Goal: Navigation & Orientation: Find specific page/section

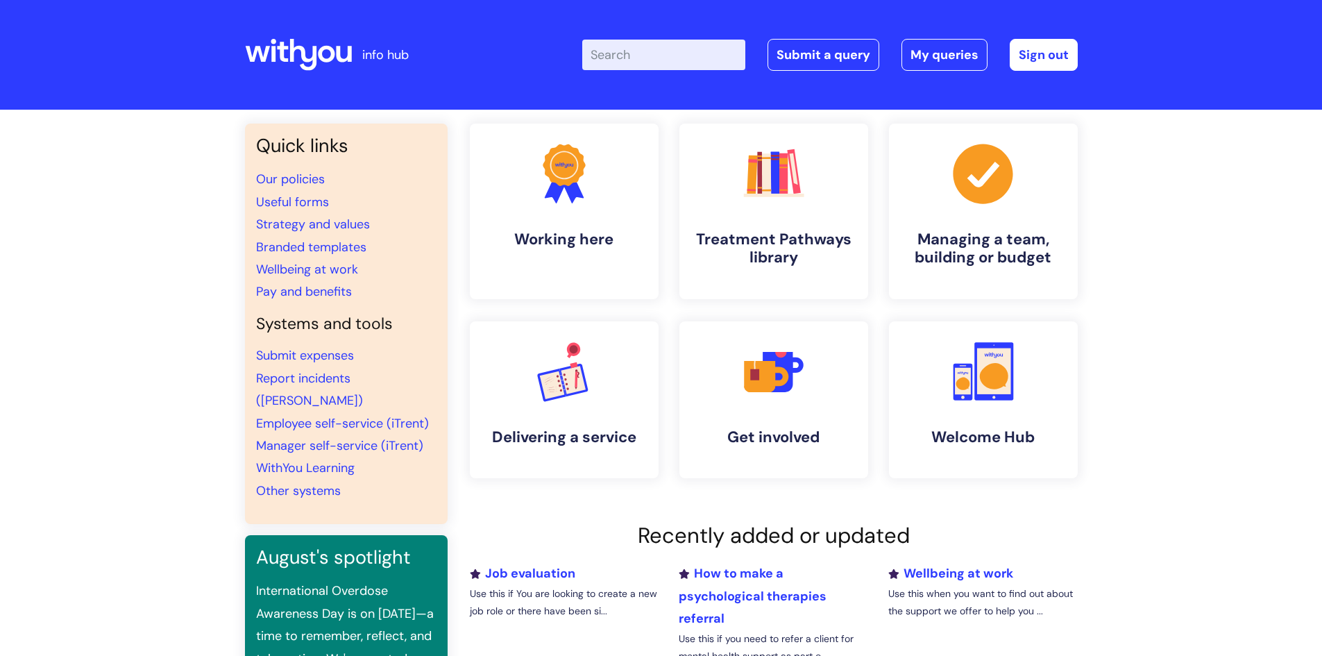
scroll to position [5, 0]
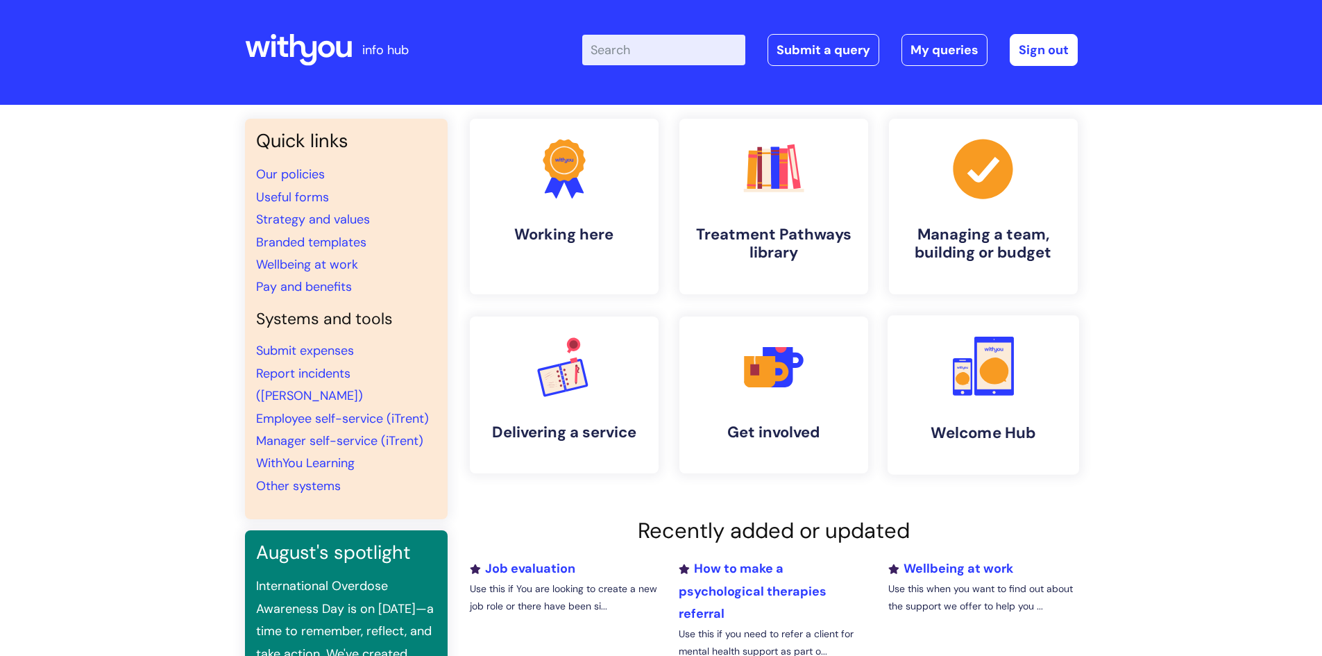
click at [975, 419] on link ".cls-1{fill:#f89b22;}.cls-1,.cls-2,.cls-3{stroke-width:0px;}.cls-2{fill:#2d3cff…" at bounding box center [983, 395] width 192 height 160
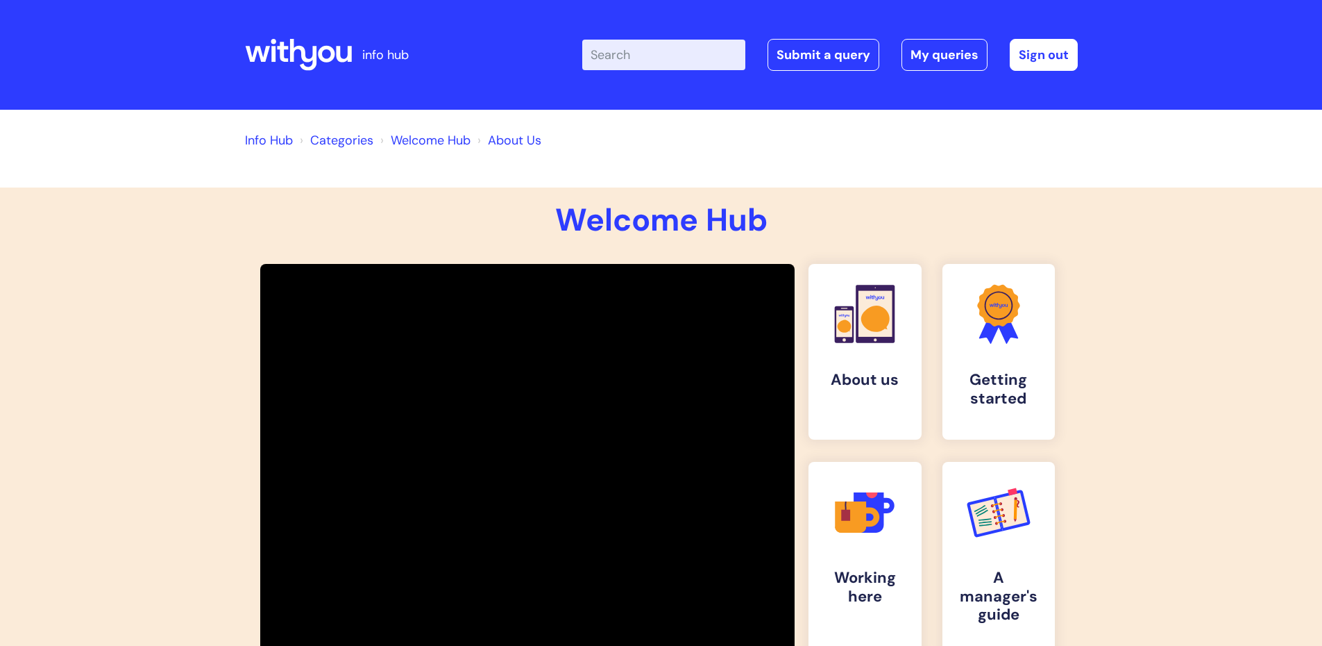
click at [263, 142] on link "Info Hub" at bounding box center [269, 140] width 48 height 17
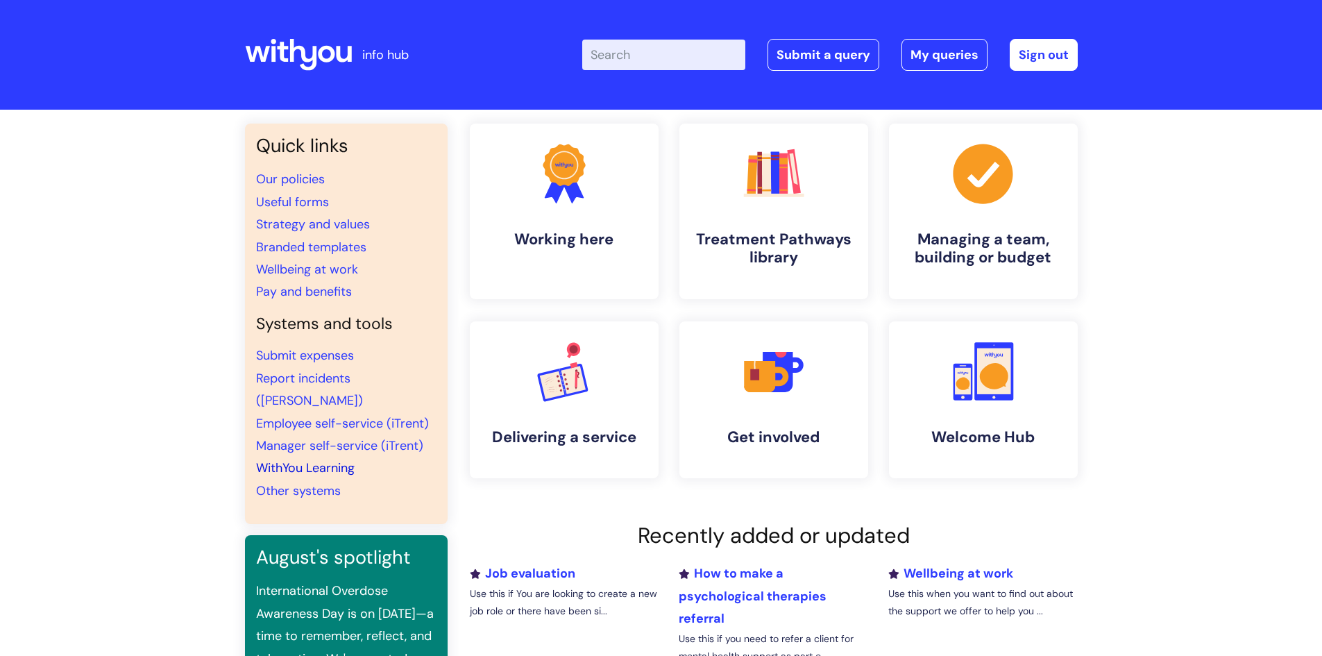
click at [337, 460] on link "WithYou Learning" at bounding box center [305, 468] width 99 height 17
